Goal: Navigation & Orientation: Find specific page/section

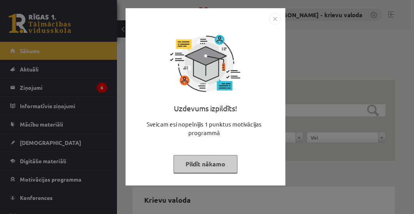
click at [183, 166] on button "Pildīt nākamo" at bounding box center [205, 164] width 64 height 18
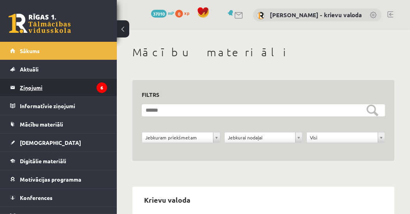
click at [28, 87] on legend "Ziņojumi 6" at bounding box center [63, 87] width 87 height 18
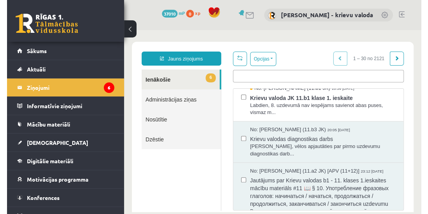
scroll to position [203, 0]
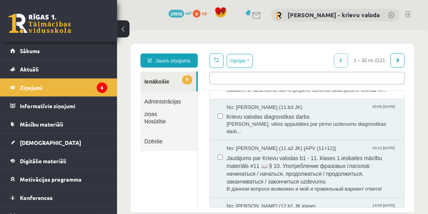
click at [410, 14] on link at bounding box center [408, 14] width 6 height 6
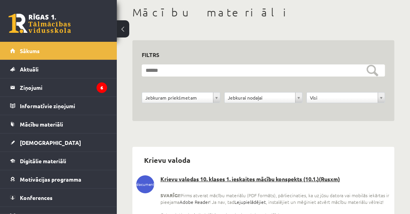
scroll to position [111, 0]
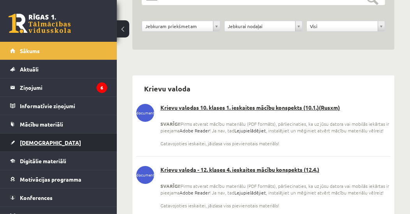
click at [34, 141] on span "[DEMOGRAPHIC_DATA]" at bounding box center [50, 142] width 61 height 7
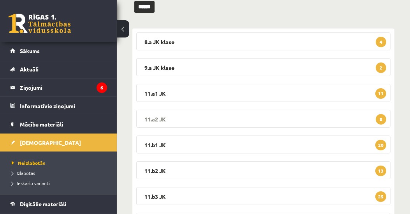
click at [162, 117] on legend "11.a2 JK 8" at bounding box center [263, 119] width 255 height 18
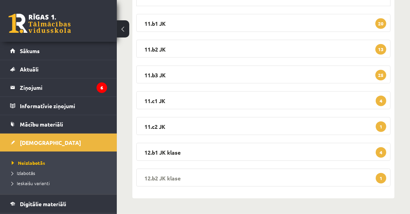
scroll to position [925, 0]
click at [164, 74] on legend "11.b3 JK 25" at bounding box center [263, 74] width 255 height 18
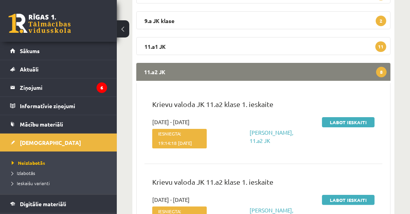
scroll to position [0, 0]
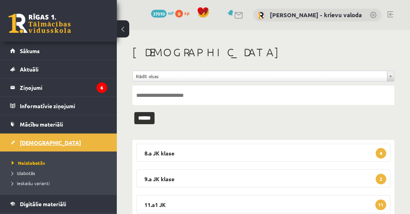
click at [34, 143] on span "[DEMOGRAPHIC_DATA]" at bounding box center [50, 142] width 61 height 7
click at [393, 15] on link at bounding box center [391, 14] width 6 height 6
